Goal: Task Accomplishment & Management: Use online tool/utility

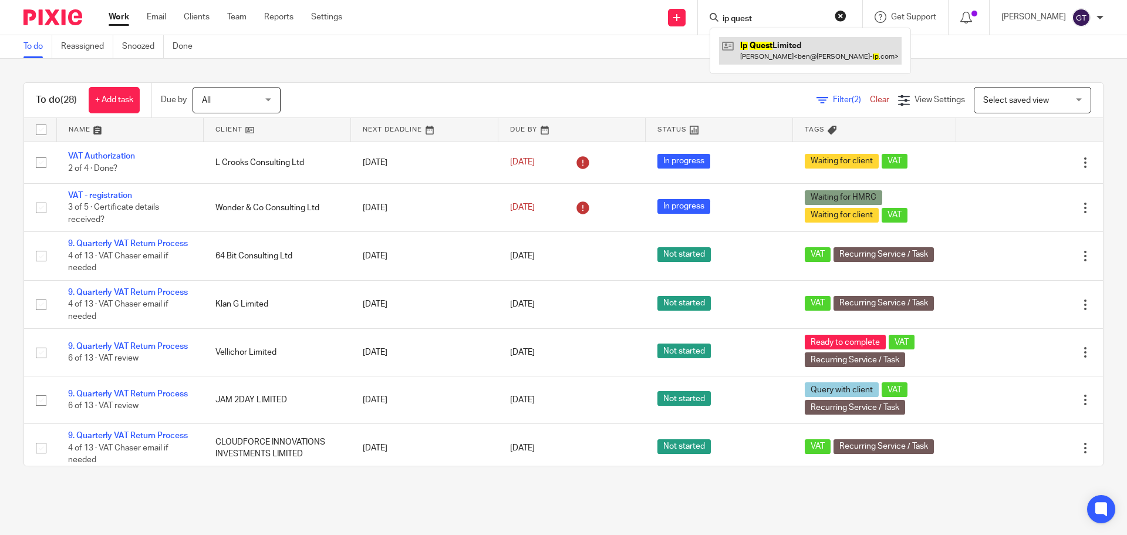
type input "ip quest"
click at [777, 55] on link at bounding box center [810, 50] width 183 height 27
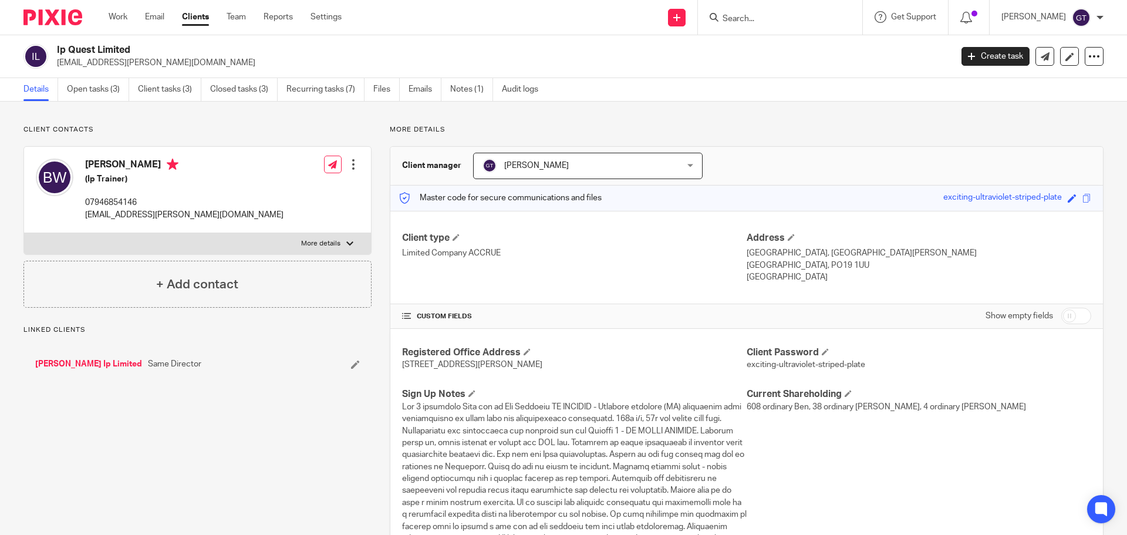
click at [1063, 315] on input "checkbox" at bounding box center [1077, 316] width 30 height 16
checkbox input "true"
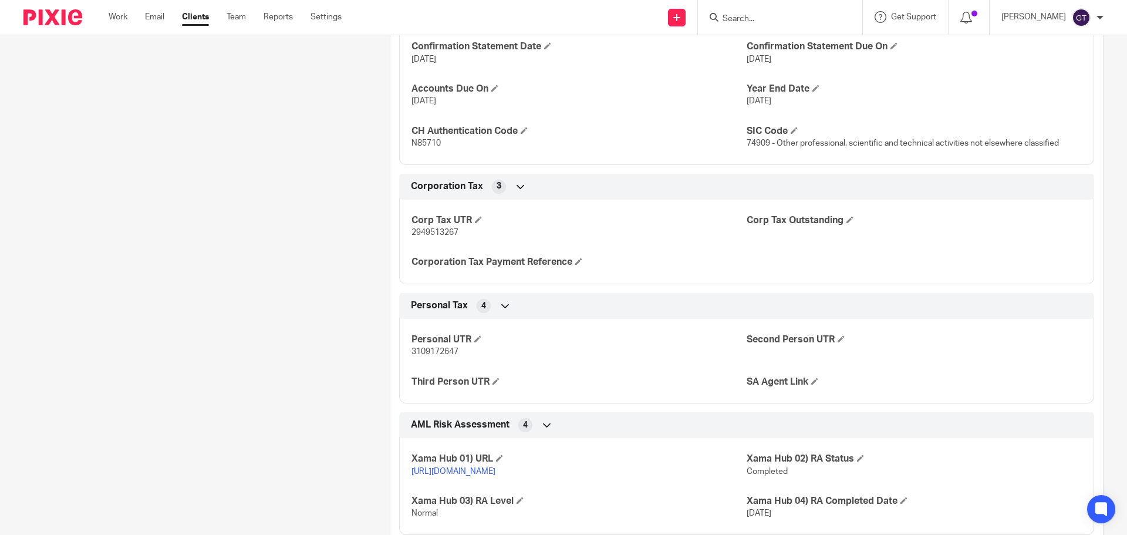
scroll to position [1633, 0]
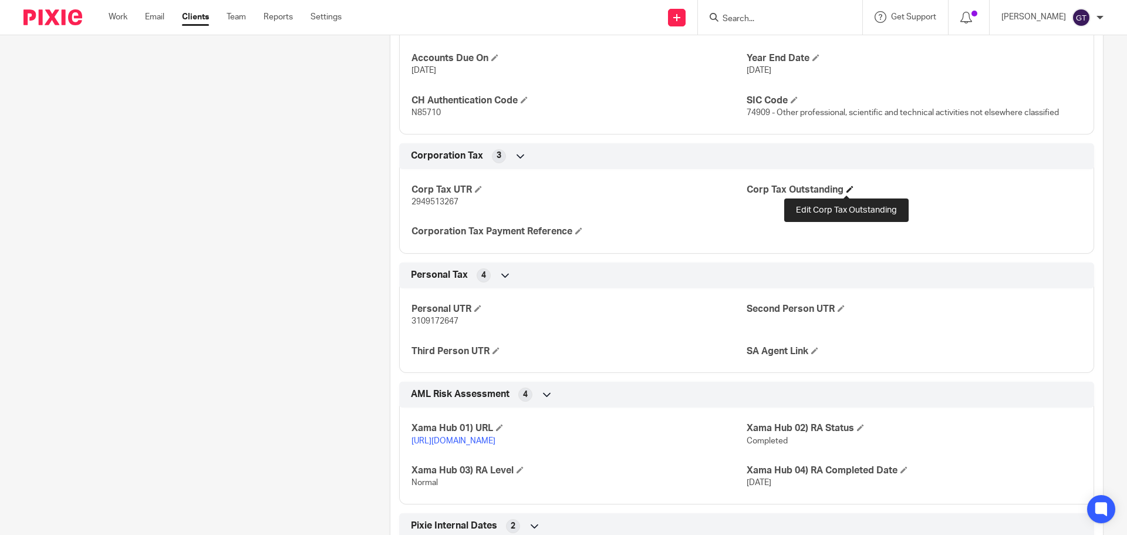
click at [848, 190] on span at bounding box center [850, 189] width 7 height 7
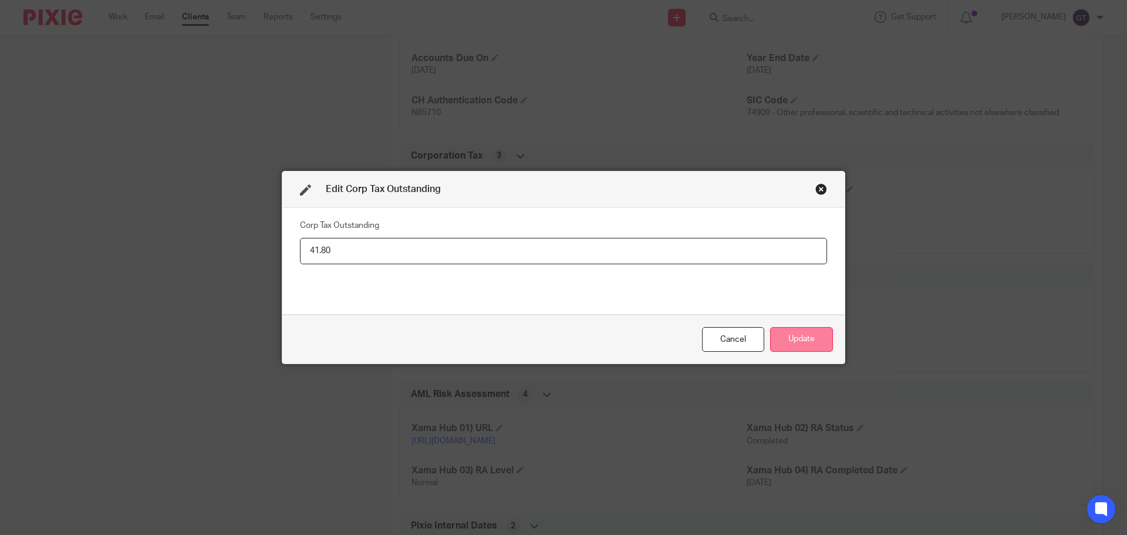
type input "41.80"
click at [811, 343] on button "Update" at bounding box center [801, 339] width 63 height 25
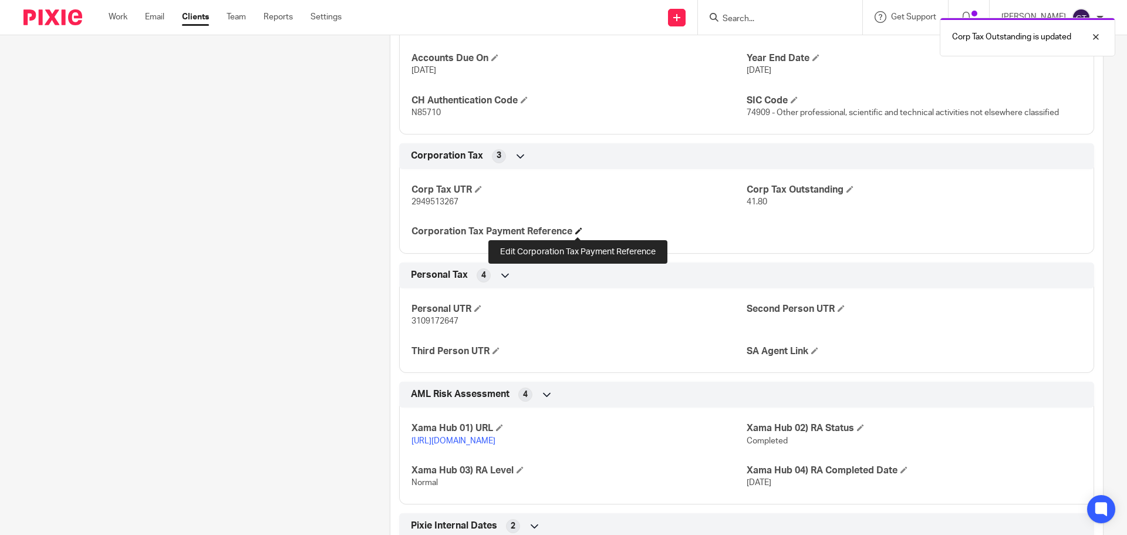
click at [575, 230] on span at bounding box center [578, 230] width 7 height 7
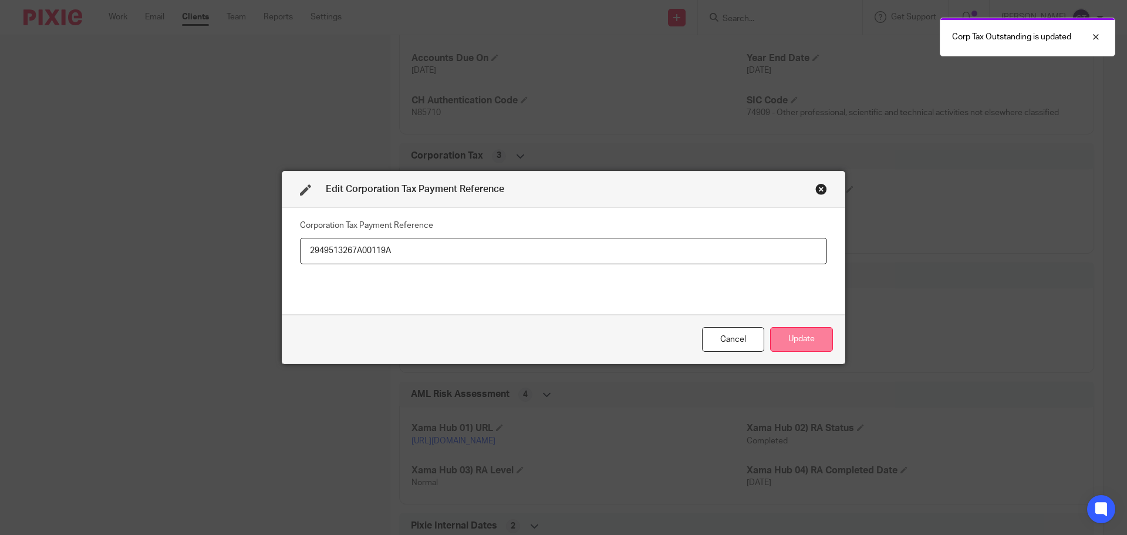
type input "2949513267A00119A"
click at [800, 338] on button "Update" at bounding box center [801, 339] width 63 height 25
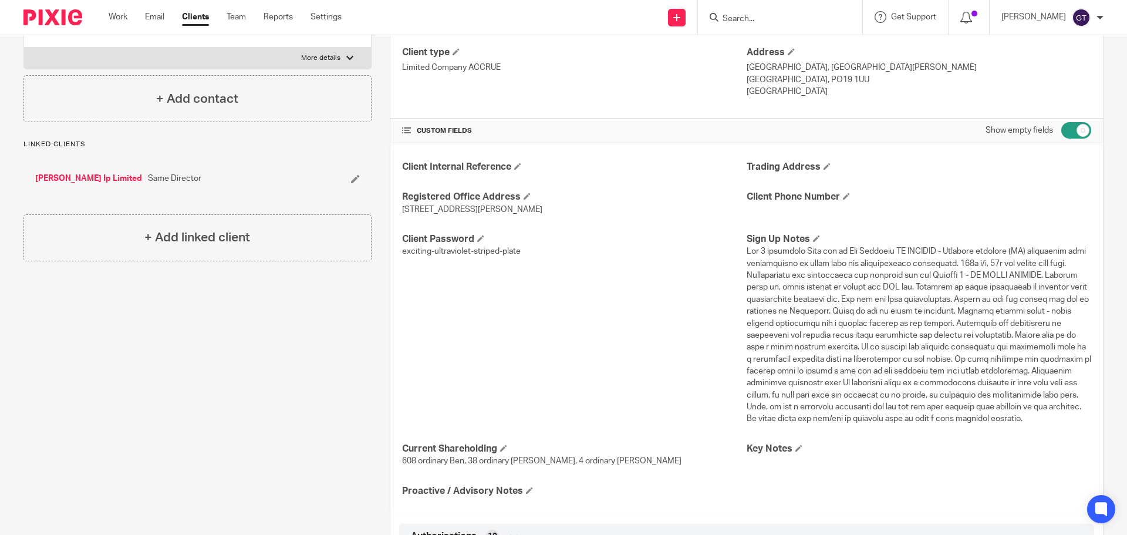
scroll to position [129, 0]
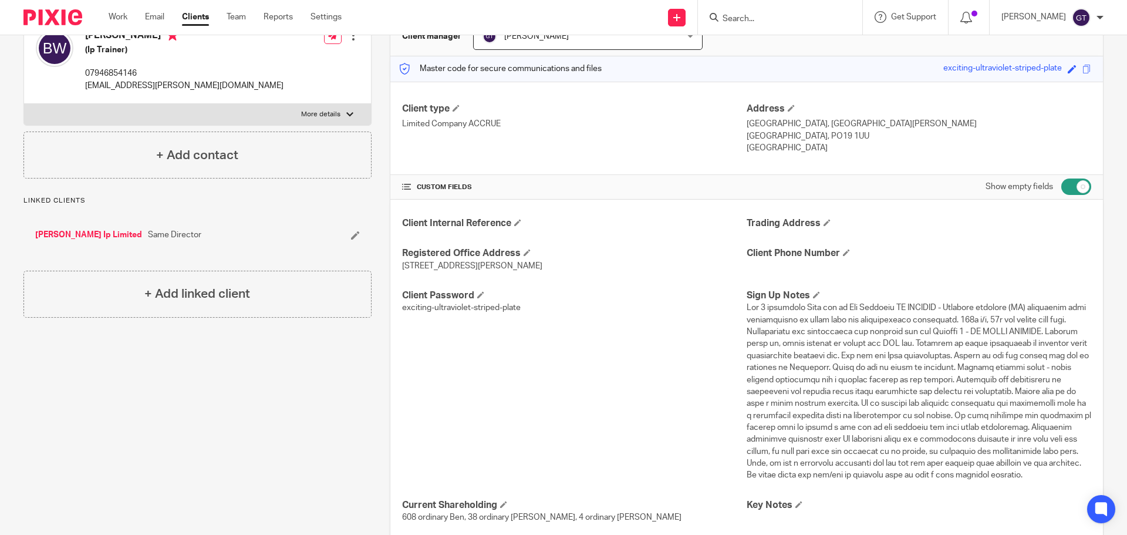
drag, startPoint x: 1082, startPoint y: 106, endPoint x: 1083, endPoint y: 94, distance: 11.8
click at [1083, 94] on div "Client type Limited Company ACCRUE Address St John's House, St. Johns Street Ch…" at bounding box center [746, 129] width 713 height 94
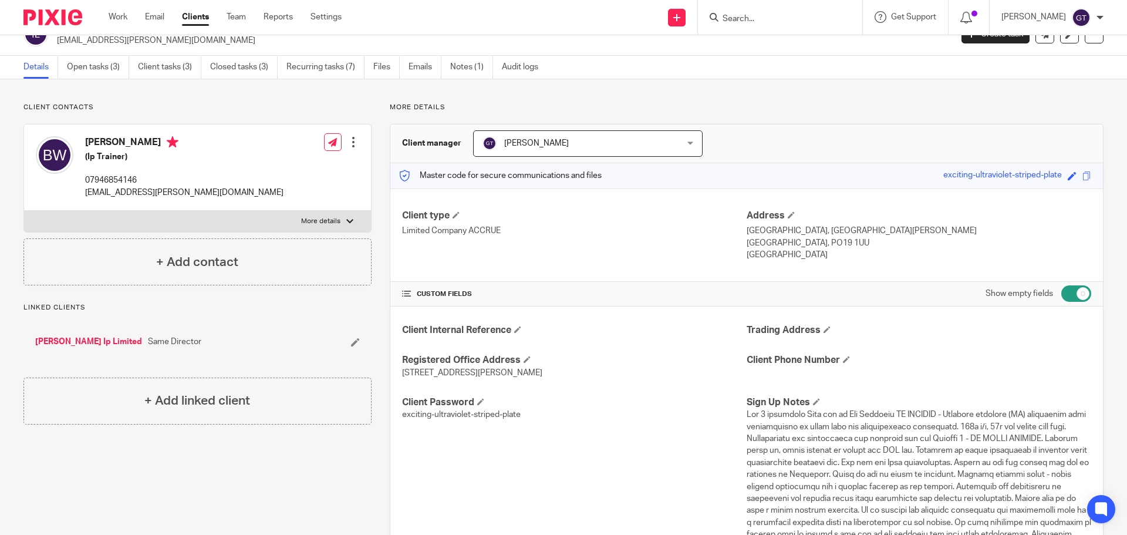
scroll to position [0, 0]
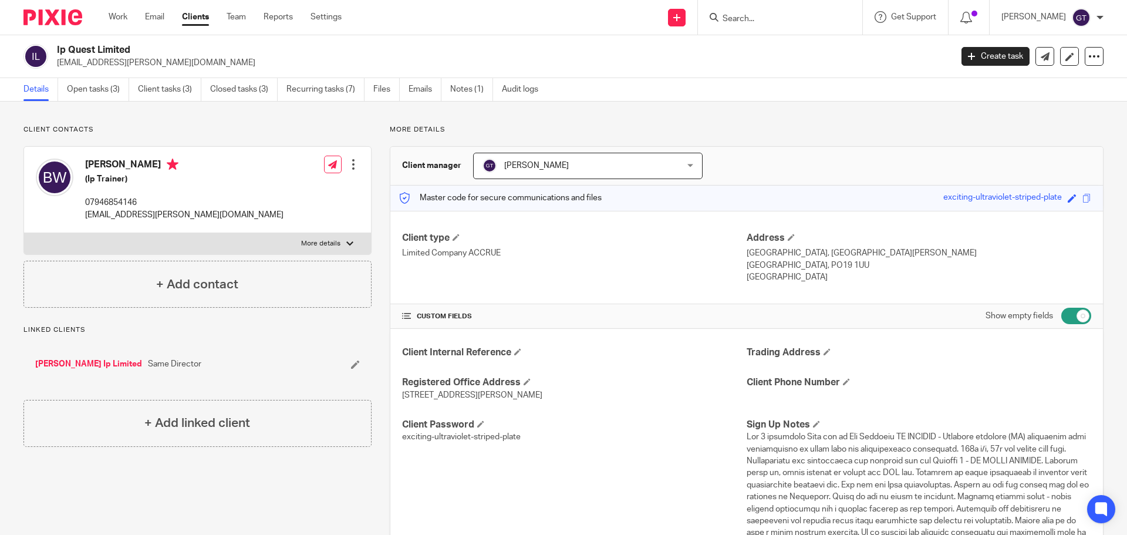
click at [87, 93] on link "Open tasks (3)" at bounding box center [98, 89] width 62 height 23
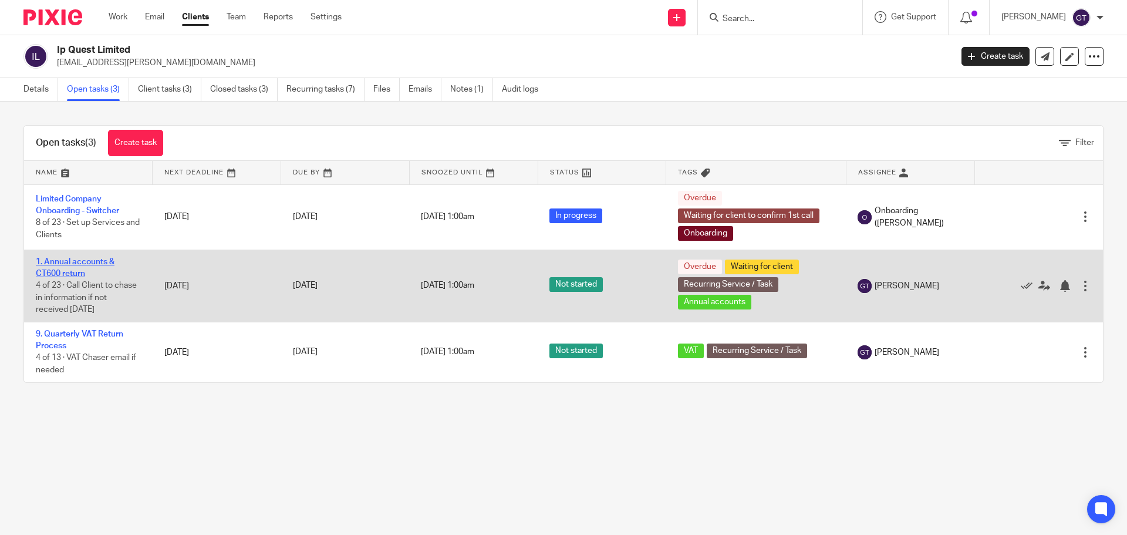
click at [72, 271] on link "1. Annual accounts & CT600 return" at bounding box center [75, 268] width 79 height 20
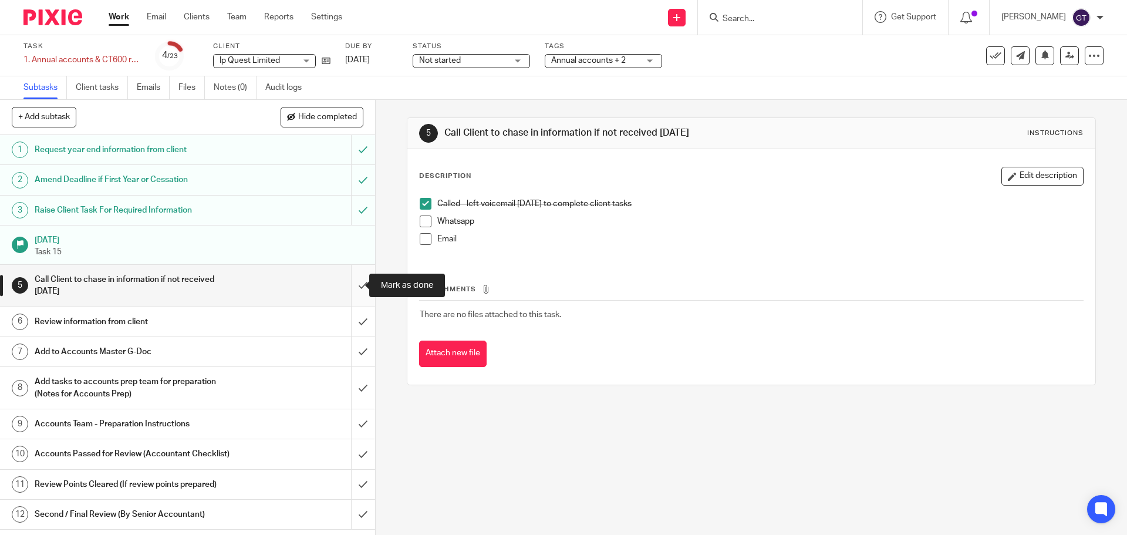
click at [354, 294] on input "submit" at bounding box center [187, 286] width 375 height 42
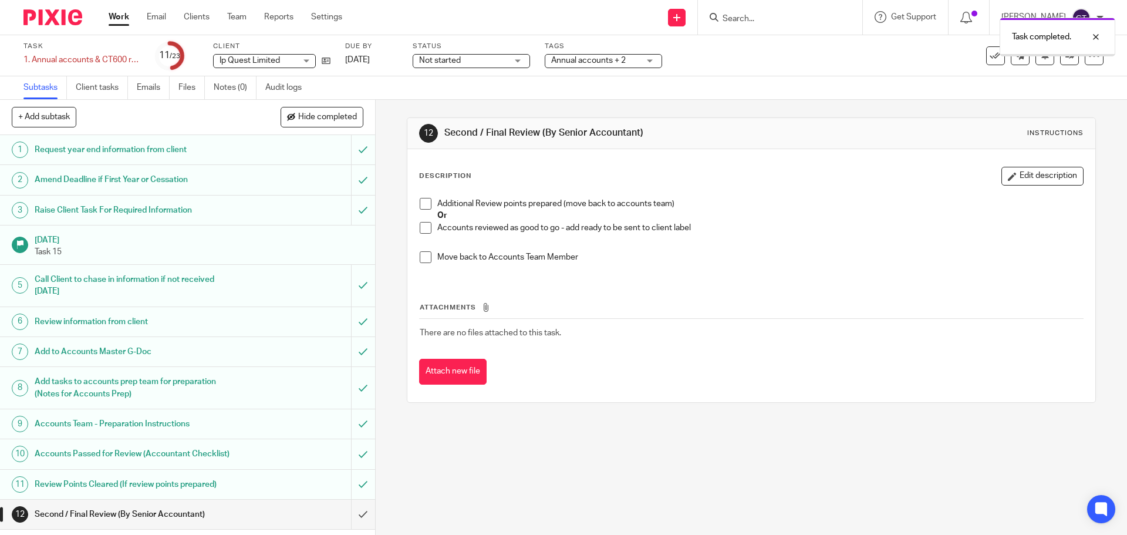
scroll to position [235, 0]
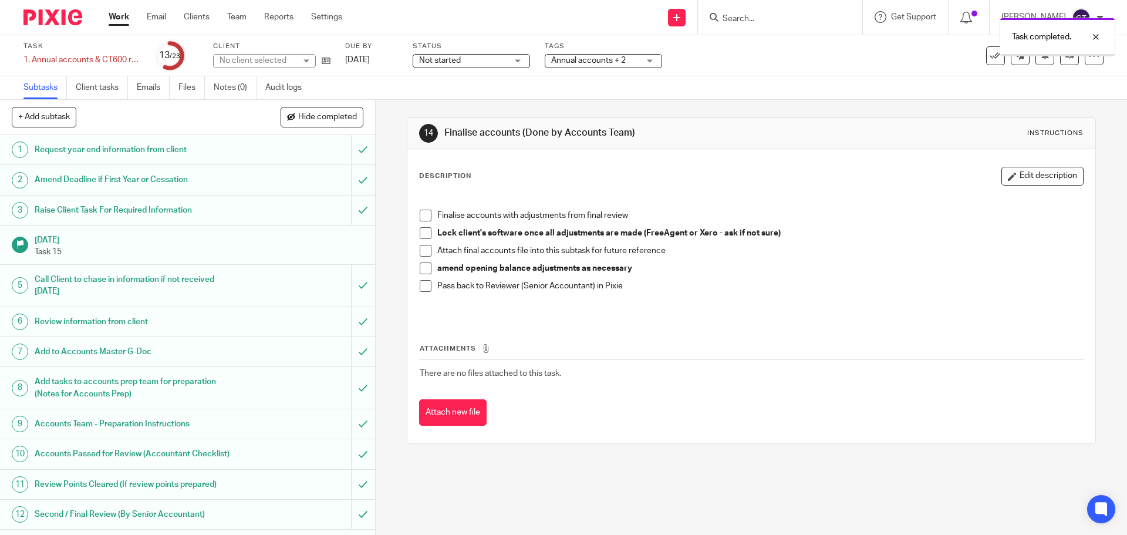
scroll to position [294, 0]
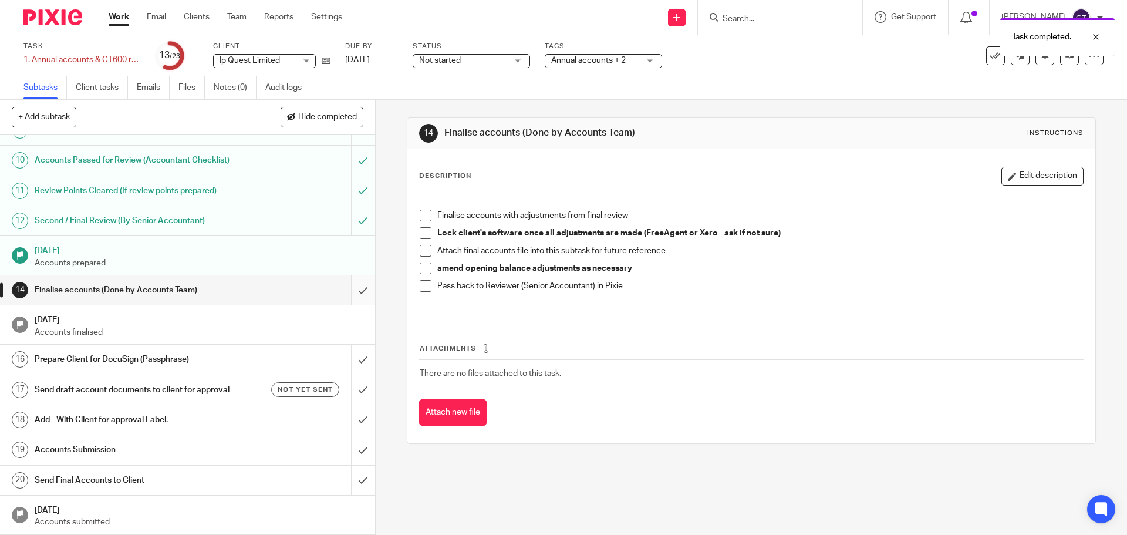
click at [349, 293] on input "submit" at bounding box center [187, 289] width 375 height 29
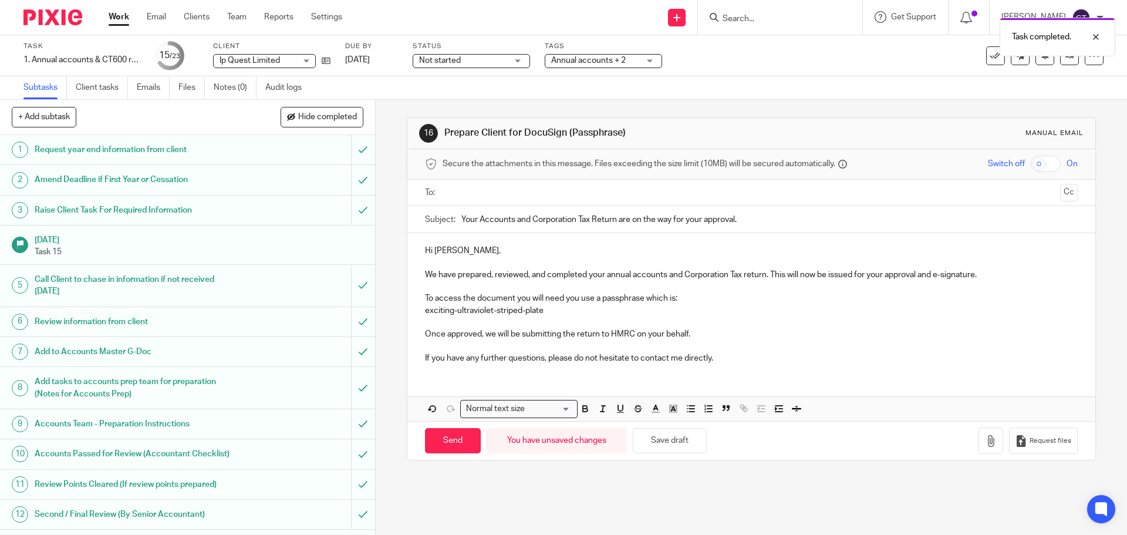
click at [500, 196] on input "text" at bounding box center [751, 193] width 608 height 14
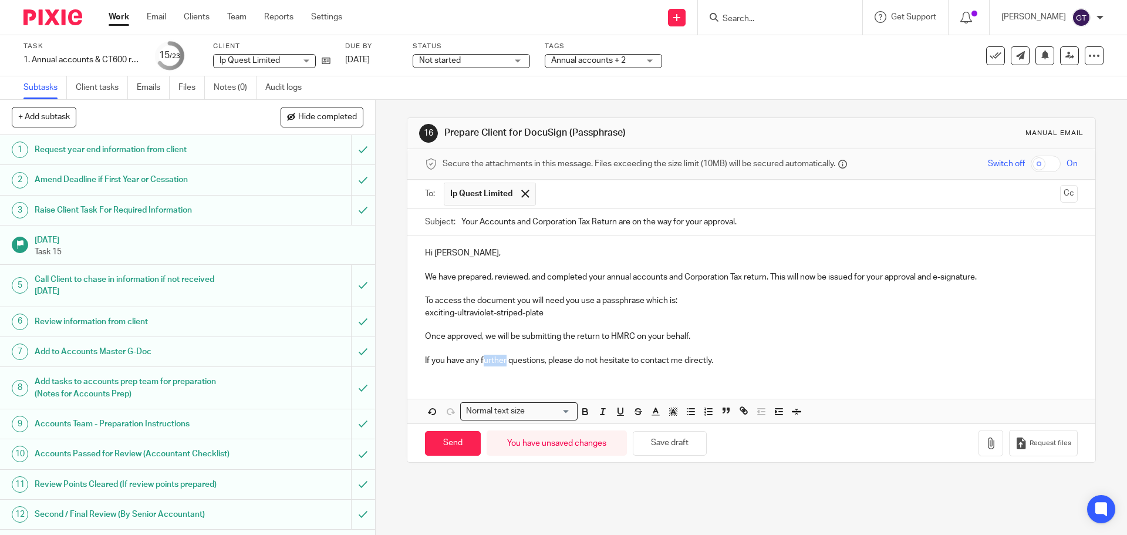
drag, startPoint x: 503, startPoint y: 363, endPoint x: 480, endPoint y: 363, distance: 22.9
click at [480, 363] on p "If you have any further questions, please do not hesitate to contact me directl…" at bounding box center [751, 361] width 652 height 12
click at [446, 445] on input "Send" at bounding box center [453, 443] width 56 height 25
type input "Sent"
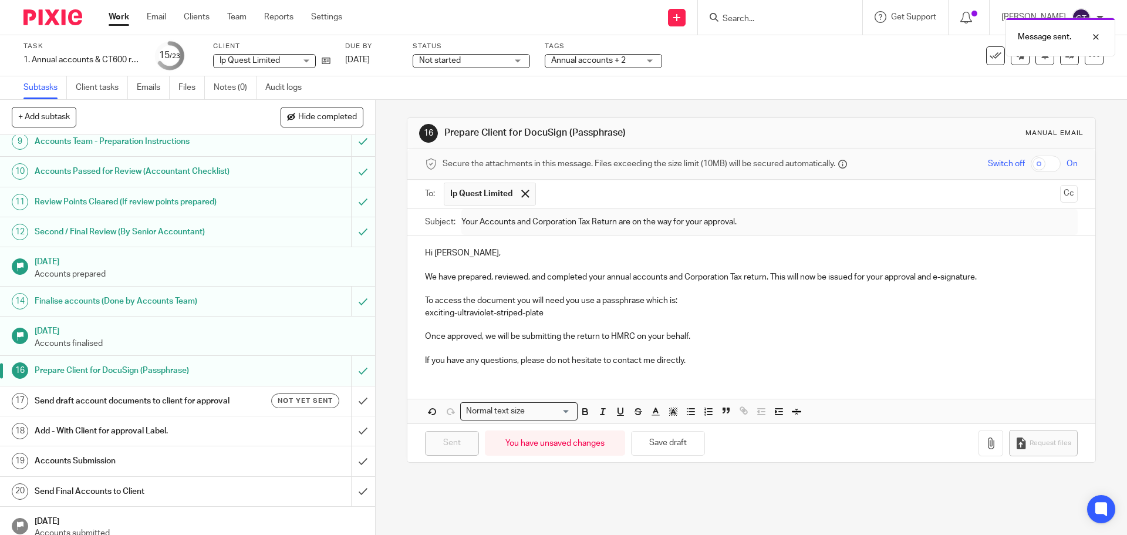
scroll to position [284, 0]
click at [179, 400] on h1 "Send draft account documents to client for approval" at bounding box center [136, 400] width 203 height 18
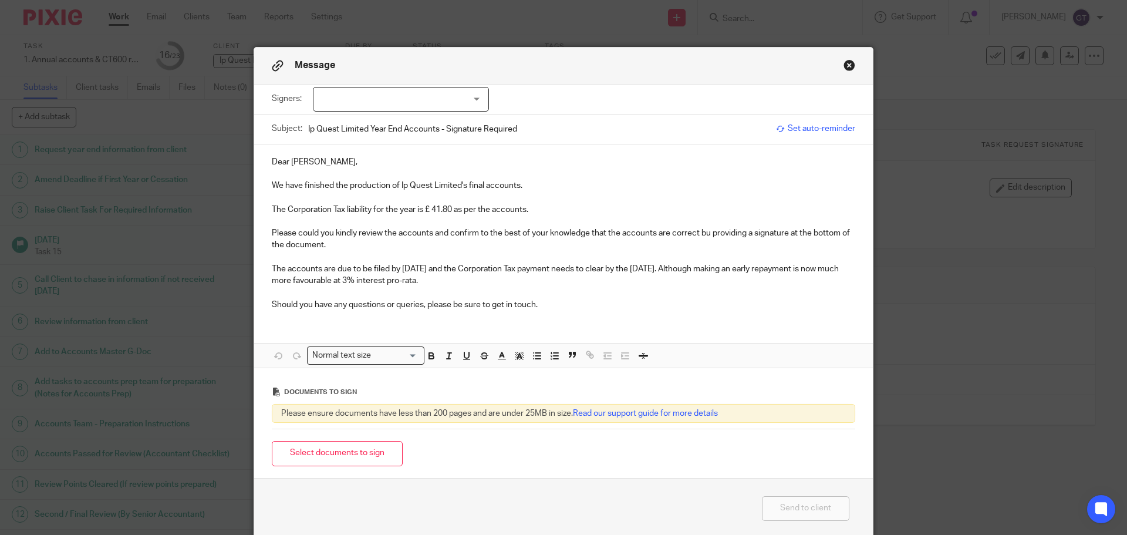
click at [412, 99] on div at bounding box center [401, 99] width 176 height 25
click at [372, 123] on span "Ben Williams" at bounding box center [361, 123] width 65 height 8
checkbox input "true"
drag, startPoint x: 285, startPoint y: 161, endPoint x: 252, endPoint y: 161, distance: 32.9
click at [254, 161] on div "Dear Ben, We have finished the production of Ip Quest Limited's final accounts.…" at bounding box center [563, 231] width 619 height 175
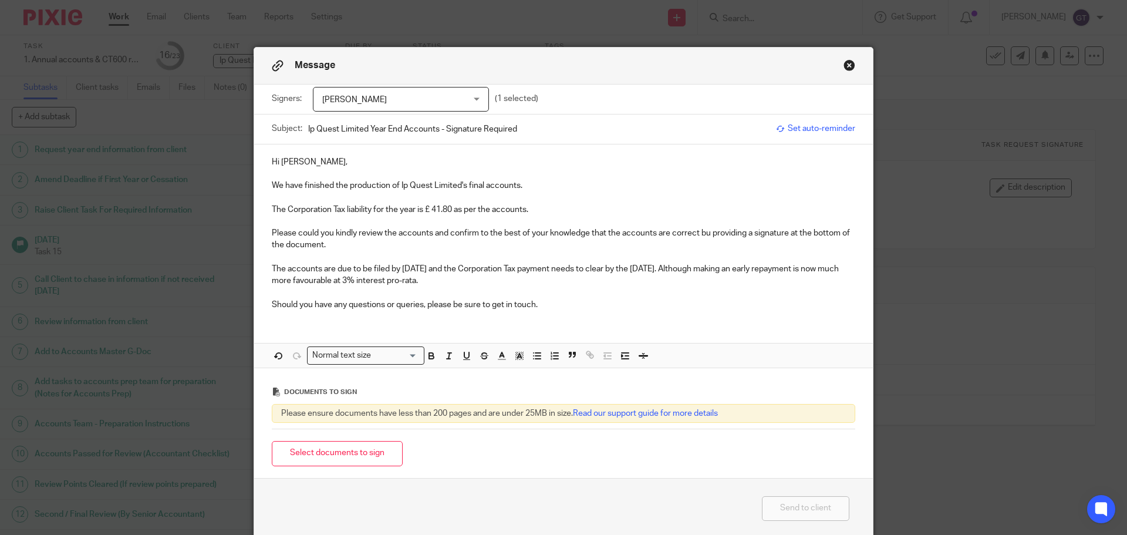
drag, startPoint x: 432, startPoint y: 207, endPoint x: 470, endPoint y: 213, distance: 39.1
click at [432, 207] on p "The Corporation Tax liability for the year is £ 41.80 as per the accounts." at bounding box center [564, 210] width 584 height 12
click at [708, 231] on p "Please could you kindly review the accounts and confirm to the best of your kno…" at bounding box center [564, 239] width 584 height 24
drag, startPoint x: 710, startPoint y: 279, endPoint x: 702, endPoint y: 271, distance: 11.2
click at [702, 271] on p "The accounts are due to be filed by 31 Aug 2025 and the Corporation Tax payment…" at bounding box center [564, 275] width 584 height 24
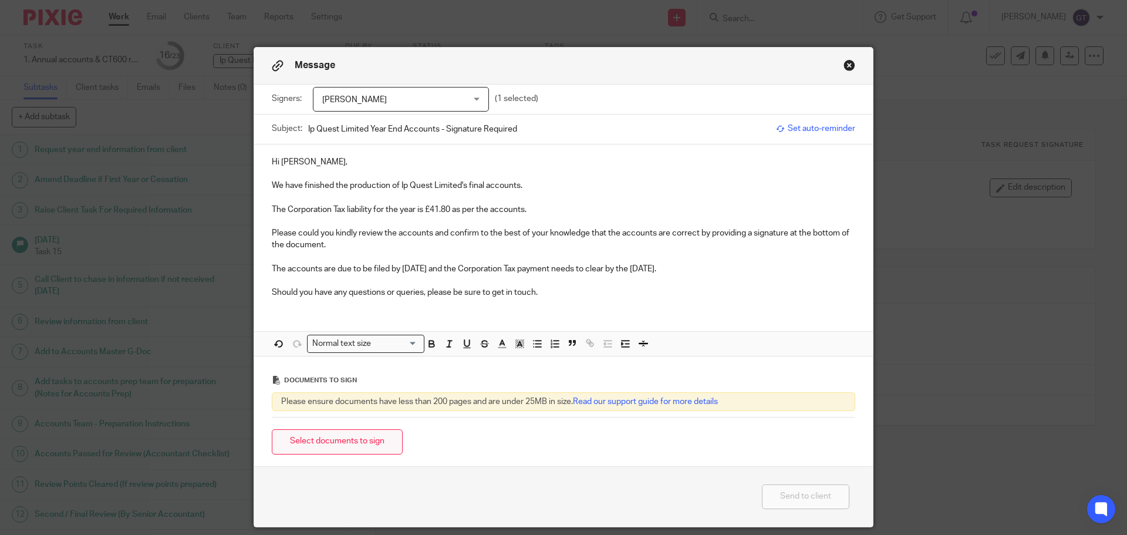
click at [356, 437] on button "Select documents to sign" at bounding box center [337, 441] width 131 height 25
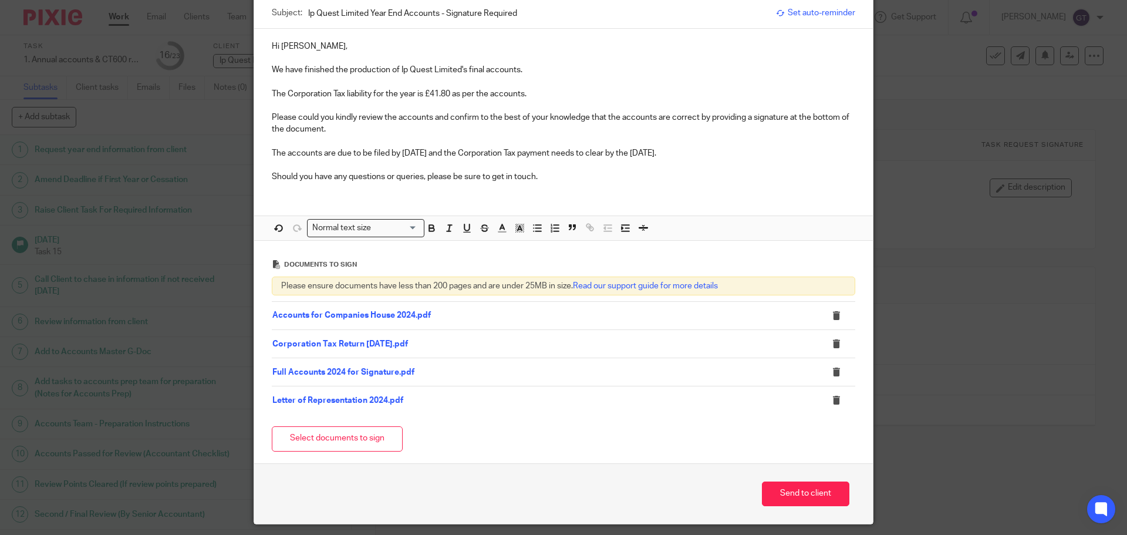
scroll to position [118, 0]
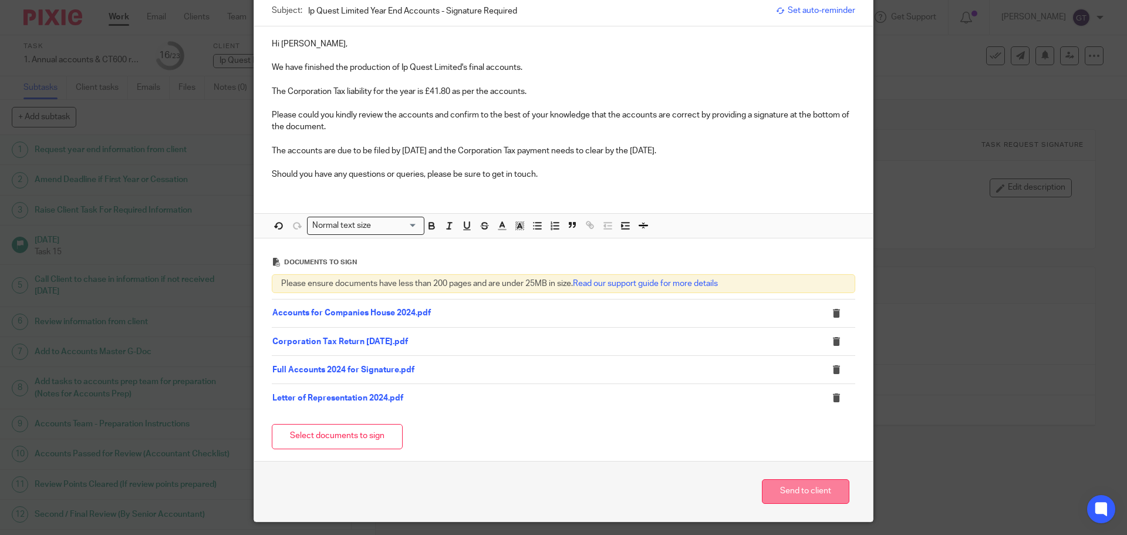
click at [804, 493] on button "Send to client" at bounding box center [805, 491] width 87 height 25
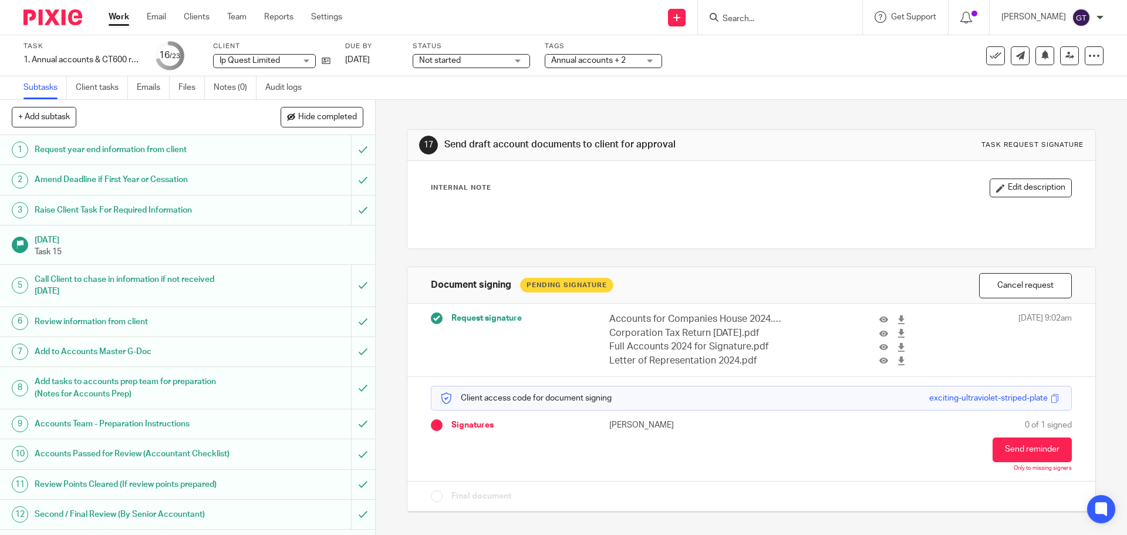
click at [634, 54] on div "Tags Annual accounts + 2 Admin Tasks Advisory / Proactive Annual accounts Bookk…" at bounding box center [603, 56] width 117 height 28
click at [646, 62] on div "Annual accounts + 2" at bounding box center [603, 61] width 117 height 14
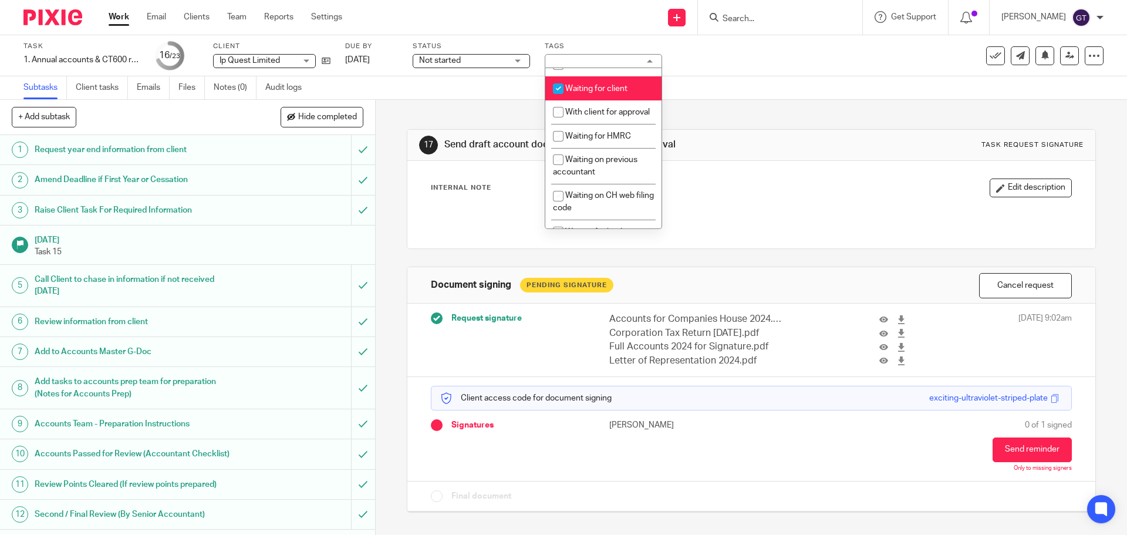
scroll to position [652, 0]
click at [601, 96] on li "Waiting for client" at bounding box center [603, 84] width 116 height 24
checkbox input "false"
click at [602, 120] on li "With client for approval" at bounding box center [603, 108] width 116 height 24
checkbox input "true"
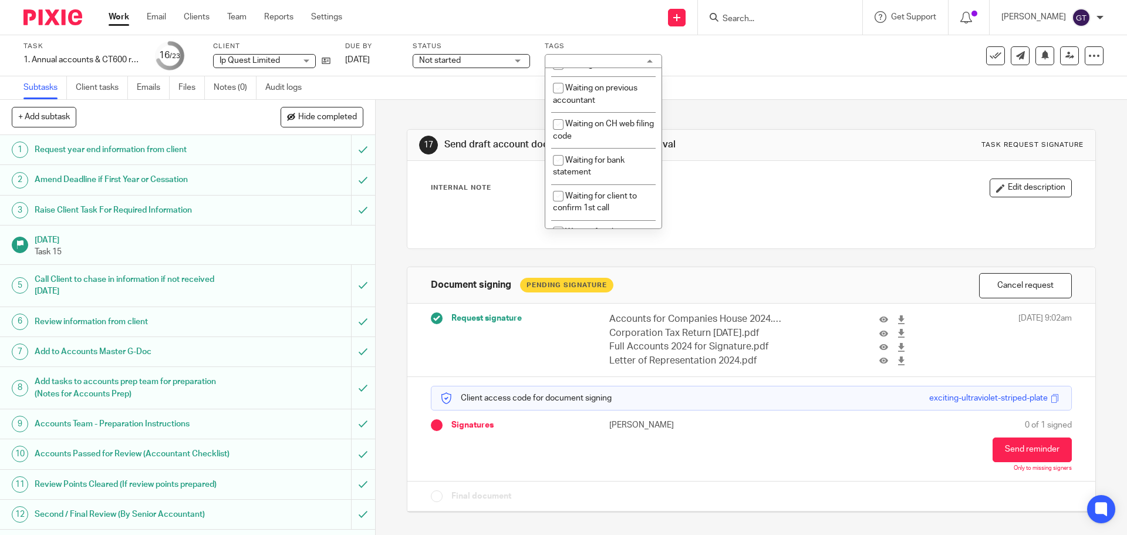
scroll to position [0, 0]
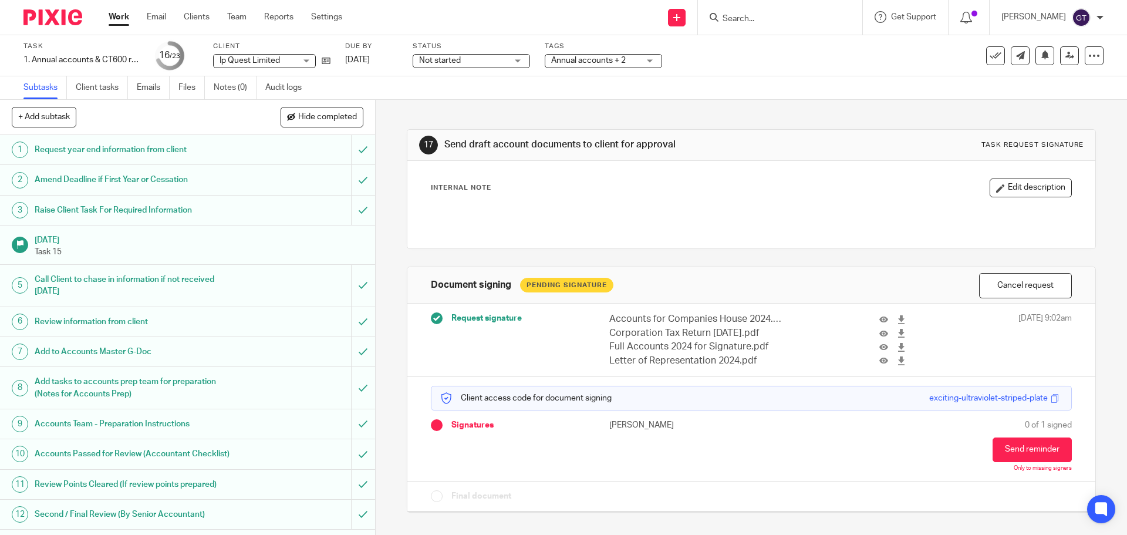
click at [734, 89] on div "Subtasks Client tasks Emails Files Notes (0) Audit logs" at bounding box center [563, 87] width 1127 height 23
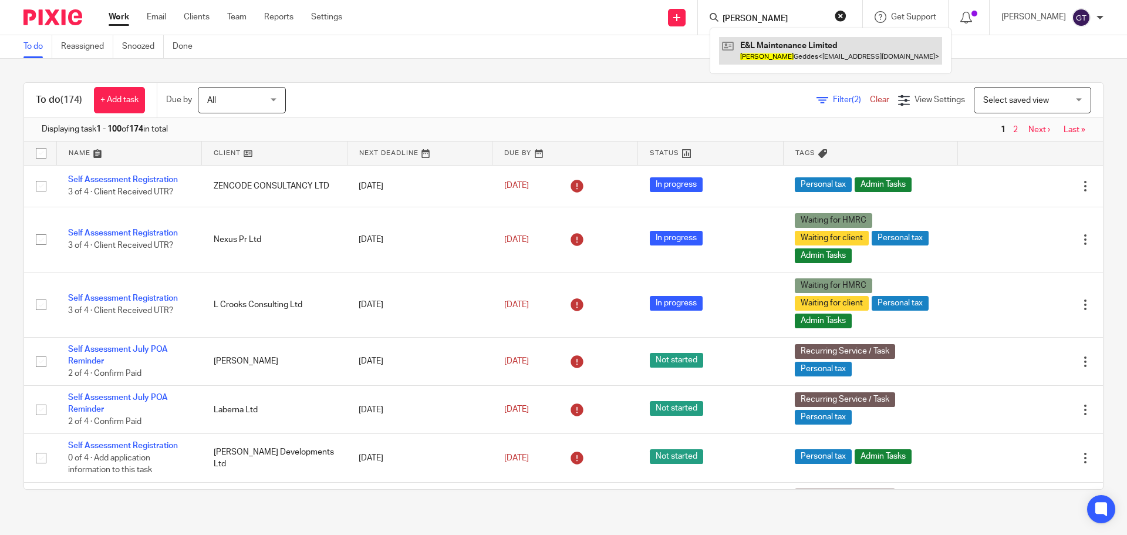
type input "edwin"
click at [796, 49] on link at bounding box center [830, 50] width 223 height 27
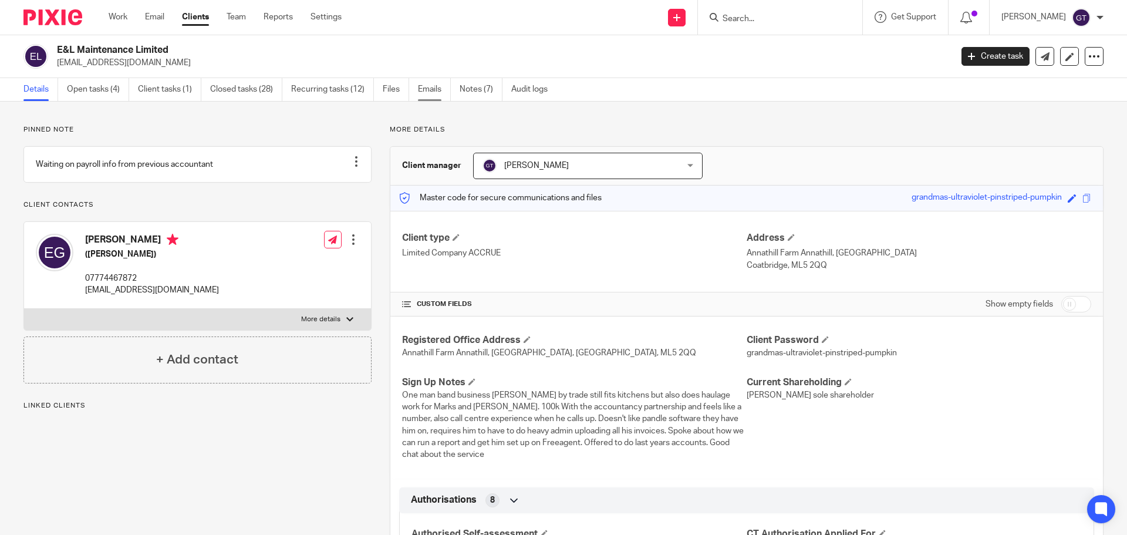
click at [444, 93] on link "Emails" at bounding box center [434, 89] width 33 height 23
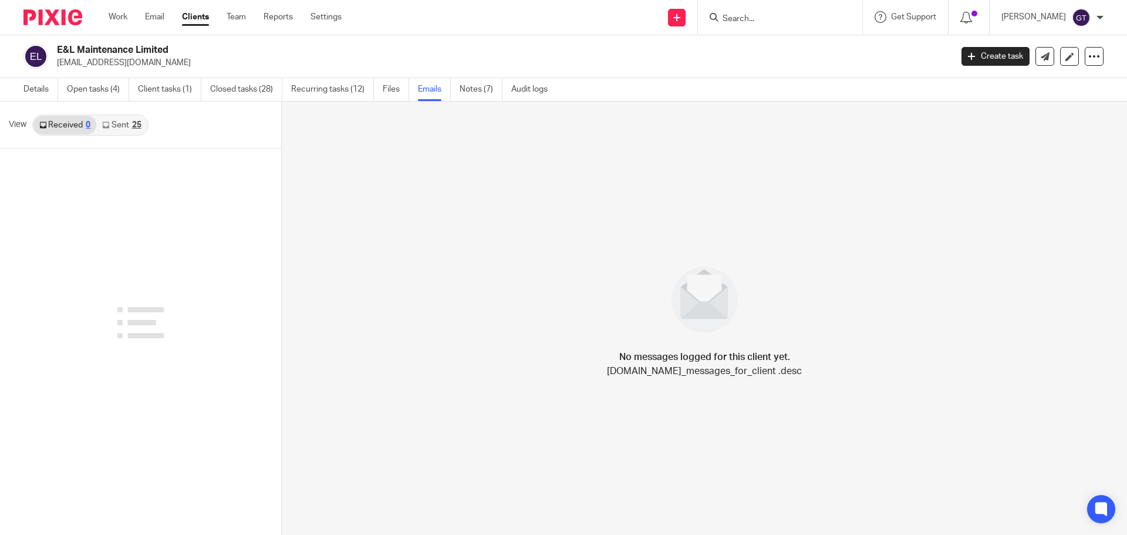
click at [114, 128] on link "Sent 25" at bounding box center [121, 125] width 50 height 19
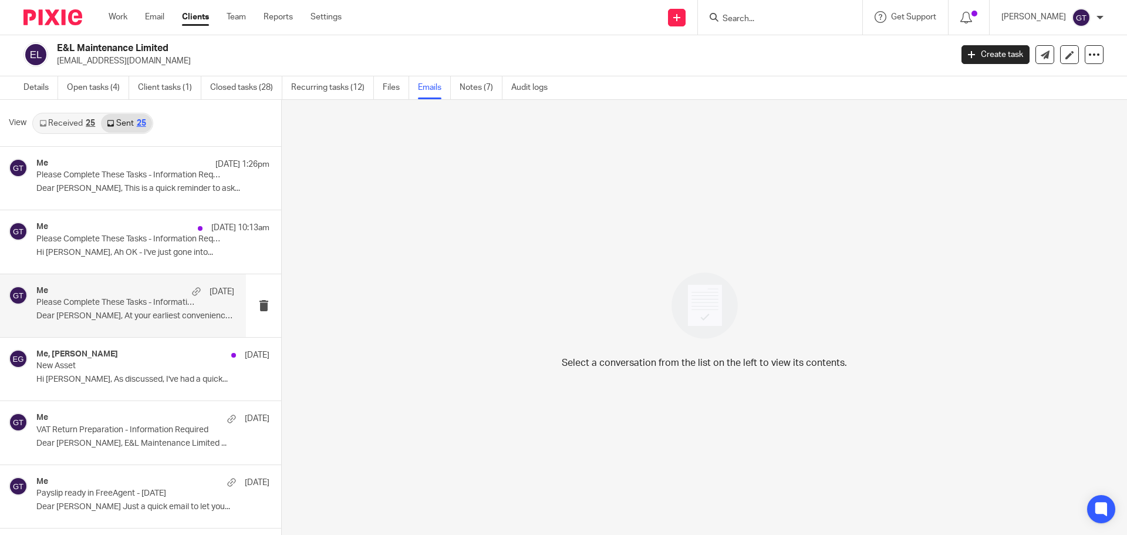
scroll to position [352, 0]
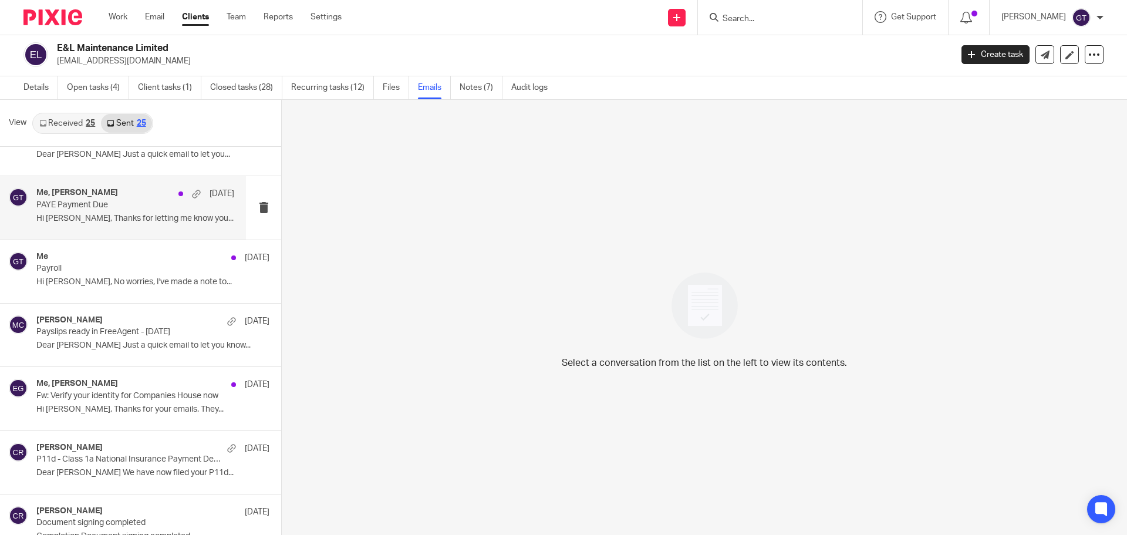
click at [99, 214] on p "Hi [PERSON_NAME], Thanks for letting me know you..." at bounding box center [135, 219] width 198 height 10
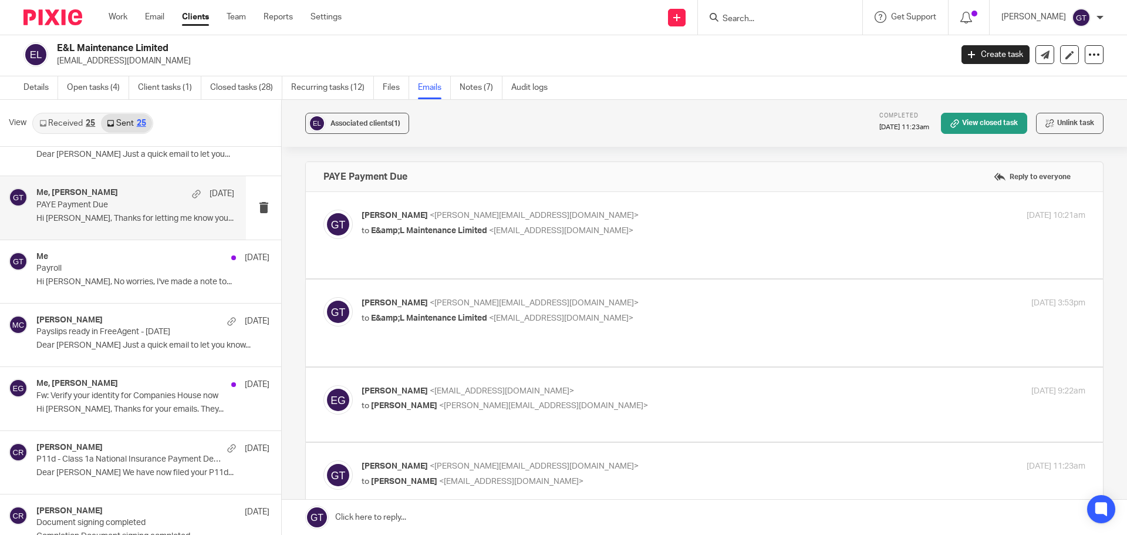
scroll to position [0, 0]
click at [567, 228] on span "<[EMAIL_ADDRESS][DOMAIN_NAME]>" at bounding box center [561, 231] width 144 height 8
checkbox input "true"
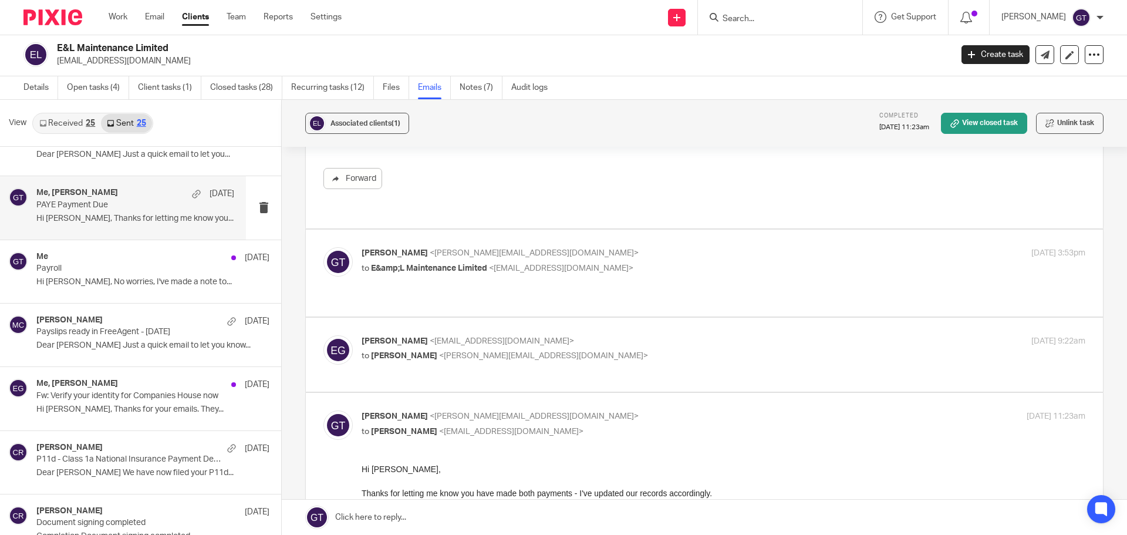
scroll to position [294, 0]
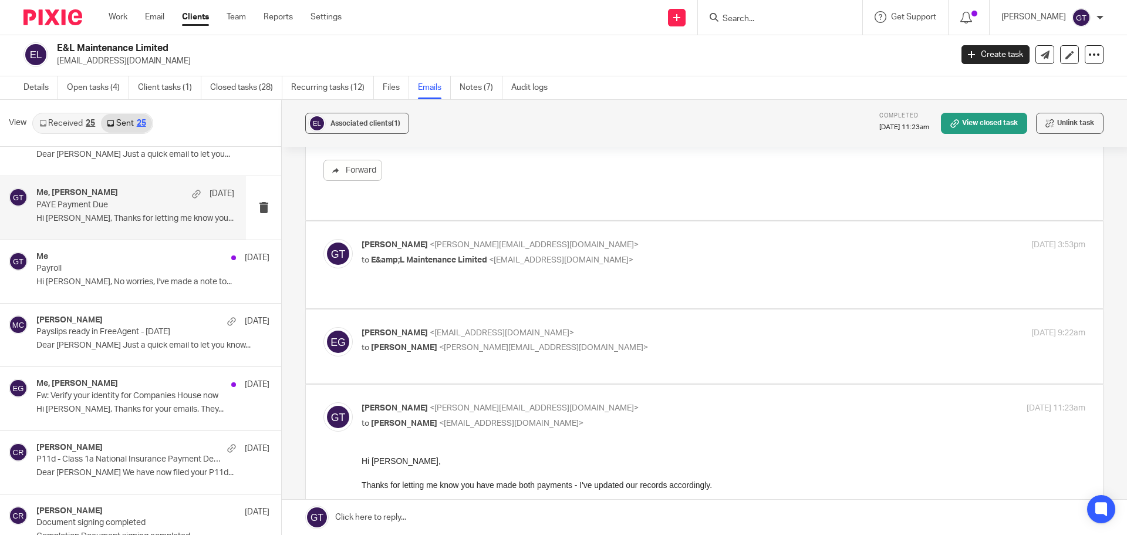
click at [504, 256] on span "<[EMAIL_ADDRESS][DOMAIN_NAME]>" at bounding box center [561, 260] width 144 height 8
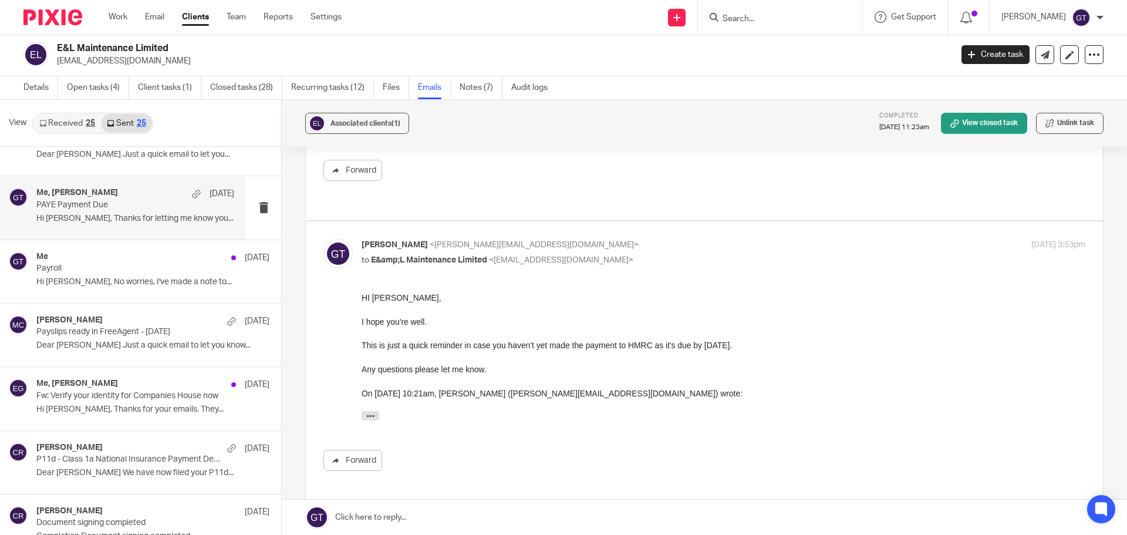
scroll to position [0, 0]
click at [503, 254] on p "to E&amp;L Maintenance Limited <[EMAIL_ADDRESS][DOMAIN_NAME]>" at bounding box center [603, 260] width 483 height 12
checkbox input "false"
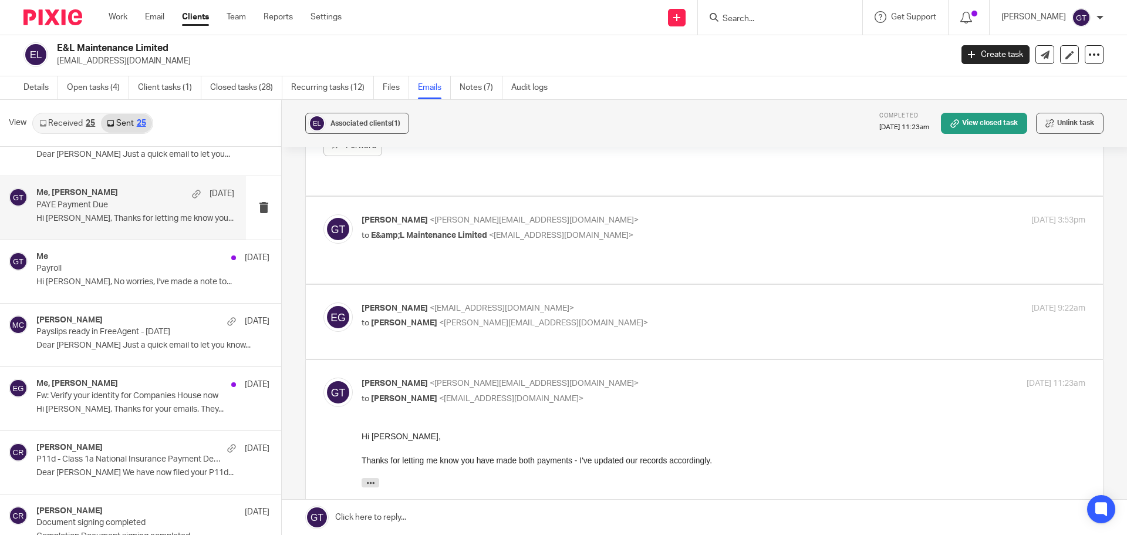
scroll to position [294, 0]
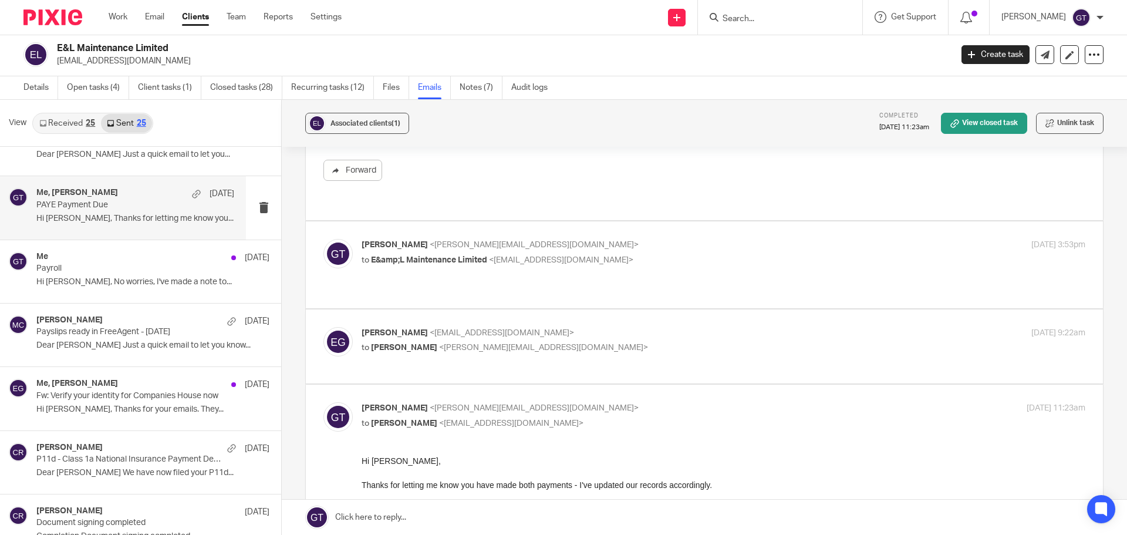
click at [454, 329] on span "<[EMAIL_ADDRESS][DOMAIN_NAME]>" at bounding box center [502, 333] width 144 height 8
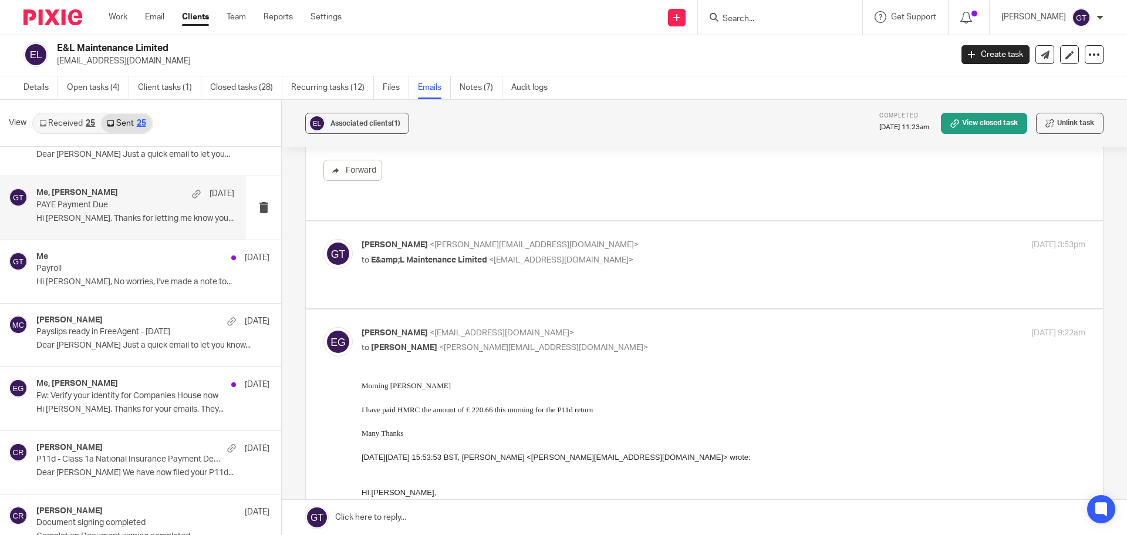
scroll to position [0, 0]
click at [478, 327] on div "[PERSON_NAME] <[EMAIL_ADDRESS][DOMAIN_NAME]> to [PERSON_NAME] <[PERSON_NAME][EM…" at bounding box center [603, 340] width 483 height 27
checkbox input "false"
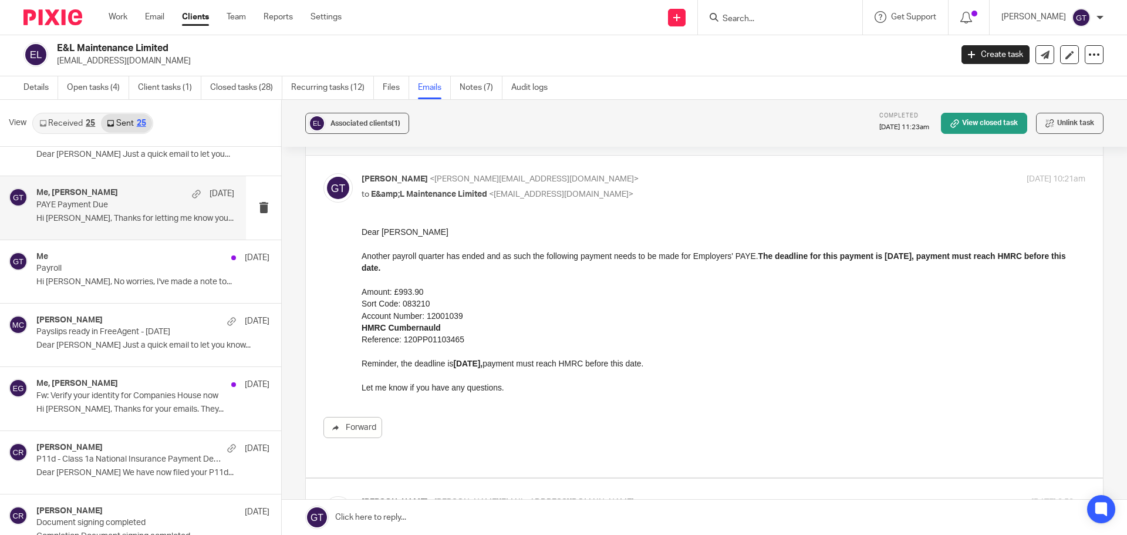
scroll to position [4, 0]
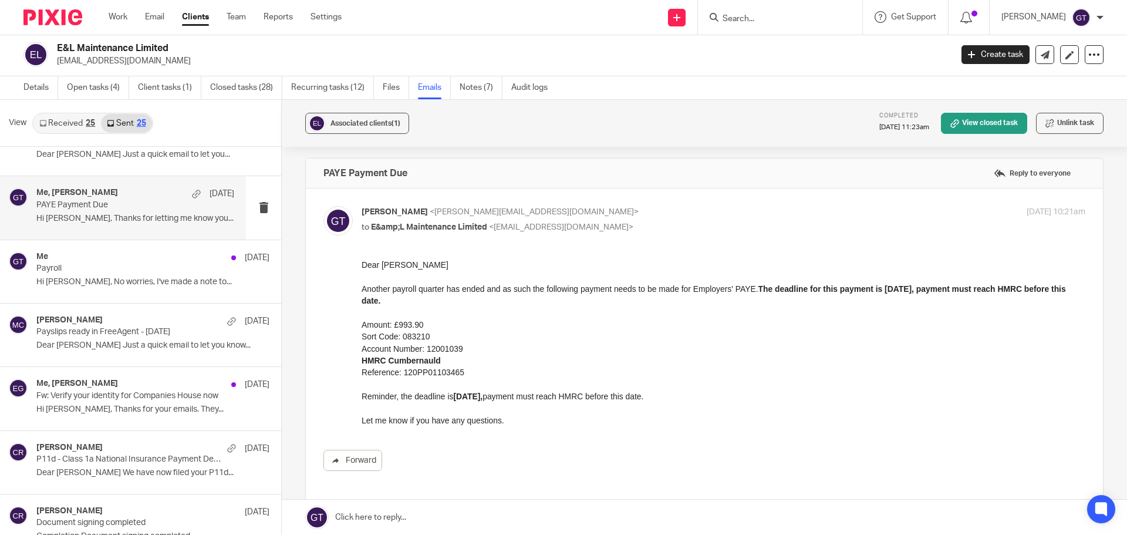
drag, startPoint x: 720, startPoint y: 584, endPoint x: 454, endPoint y: 373, distance: 338.9
drag, startPoint x: 456, startPoint y: 373, endPoint x: 362, endPoint y: 326, distance: 105.6
click at [362, 326] on div "Dear [PERSON_NAME] Another payroll quarter has ended and as such the following …" at bounding box center [724, 342] width 724 height 167
copy div "Amount: £993.90 Sort Code: 083210 Account Number: 12001039 HMRC Cumbernauld Ref…"
